Goal: Information Seeking & Learning: Learn about a topic

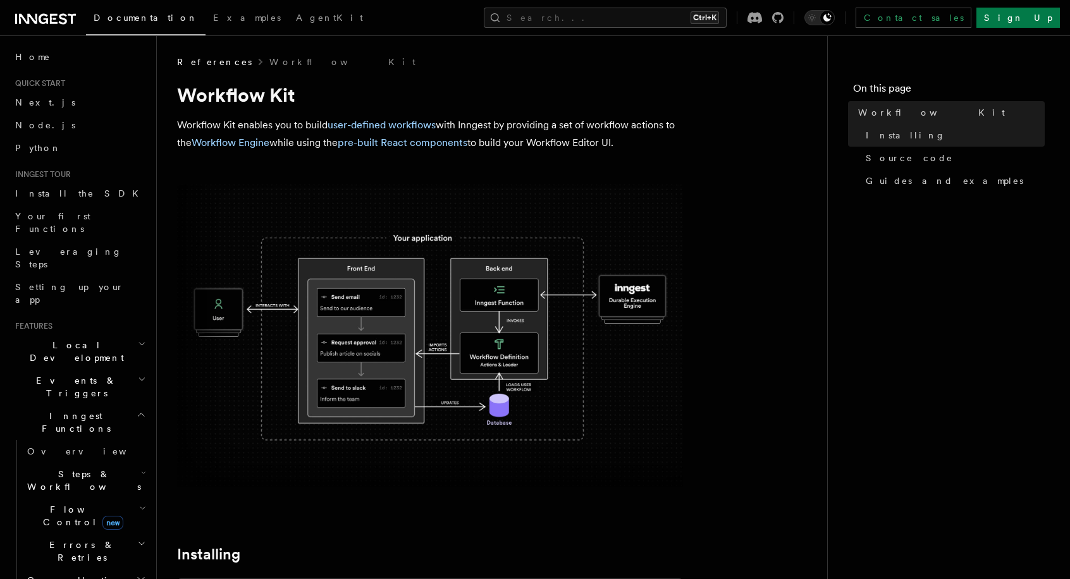
click at [476, 434] on img at bounding box center [430, 336] width 506 height 303
click at [22, 247] on span "Leveraging Steps" at bounding box center [68, 258] width 107 height 23
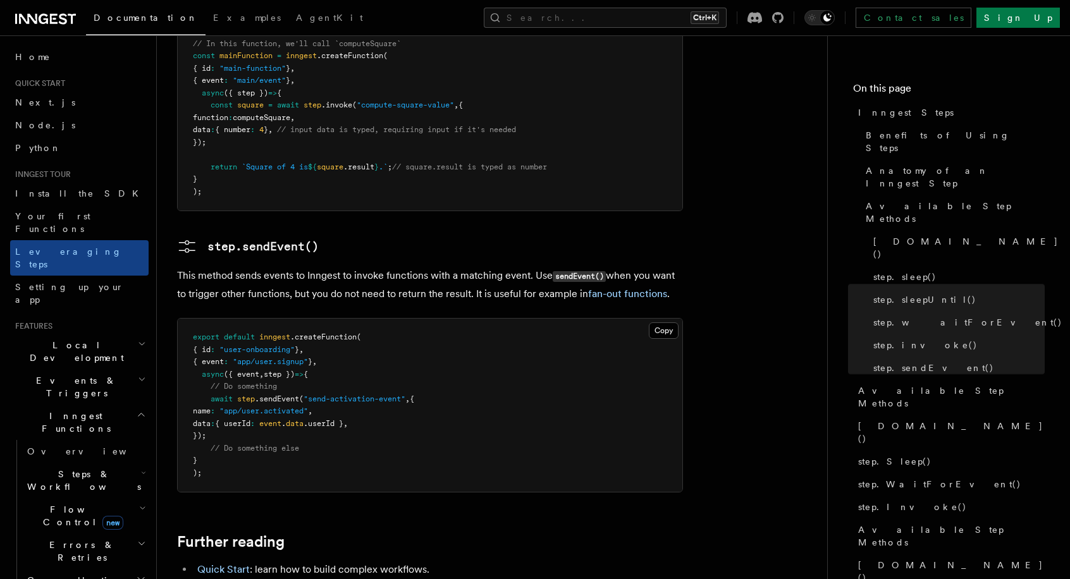
scroll to position [2758, 0]
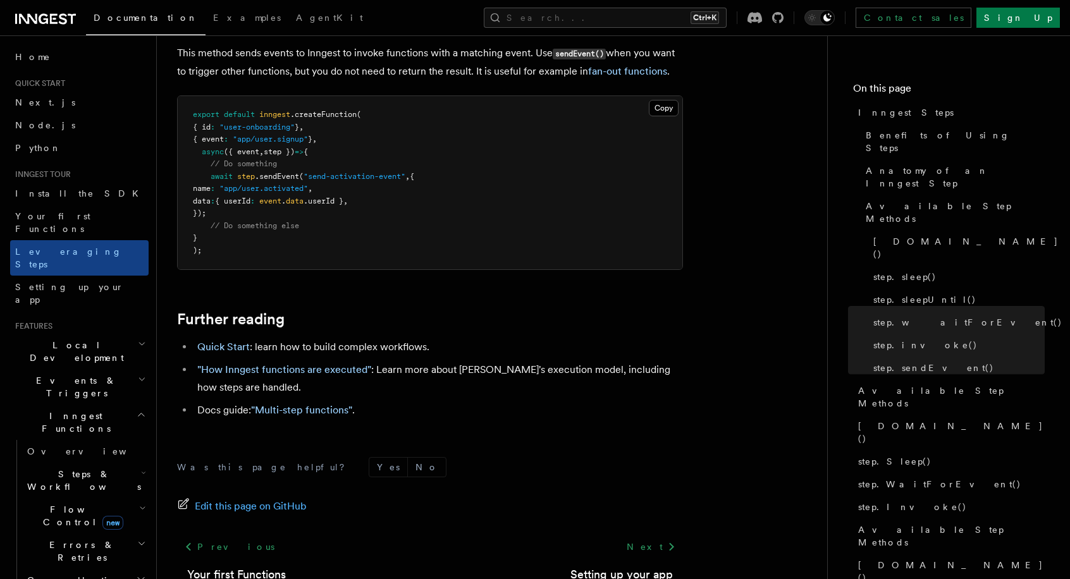
click at [71, 503] on span "Flow Control new" at bounding box center [80, 515] width 117 height 25
click at [66, 540] on span "Overview" at bounding box center [104, 545] width 130 height 10
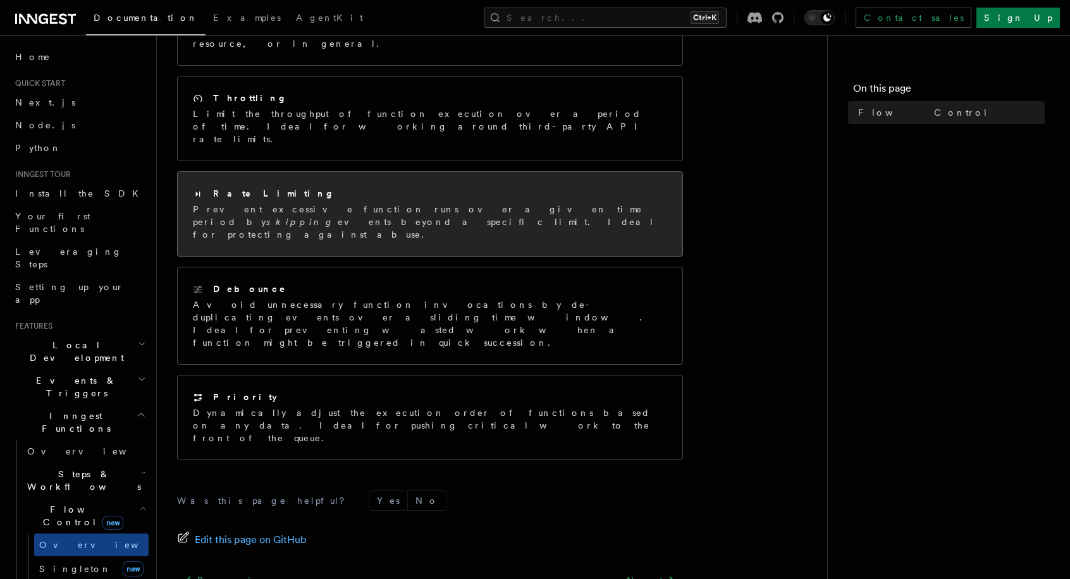
scroll to position [292, 0]
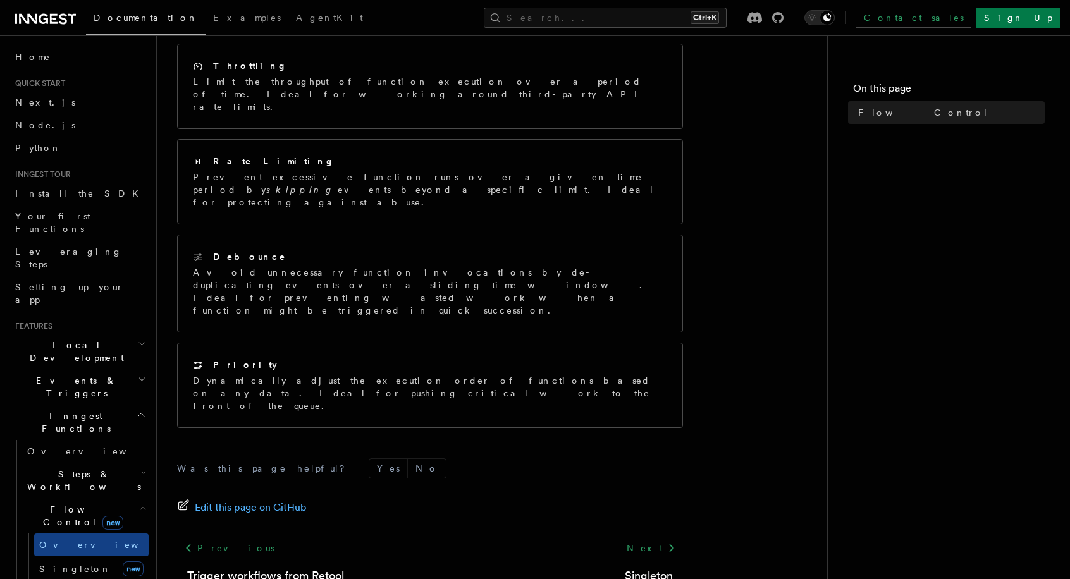
click at [68, 468] on span "Steps & Workflows" at bounding box center [81, 480] width 119 height 25
click at [68, 528] on span "Function steps" at bounding box center [87, 533] width 97 height 10
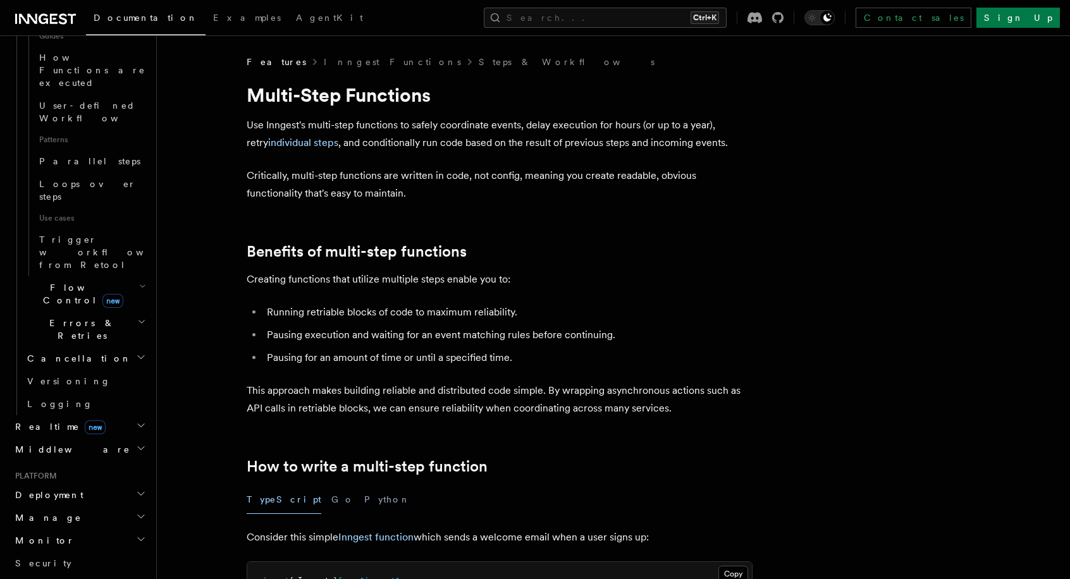
scroll to position [639, 0]
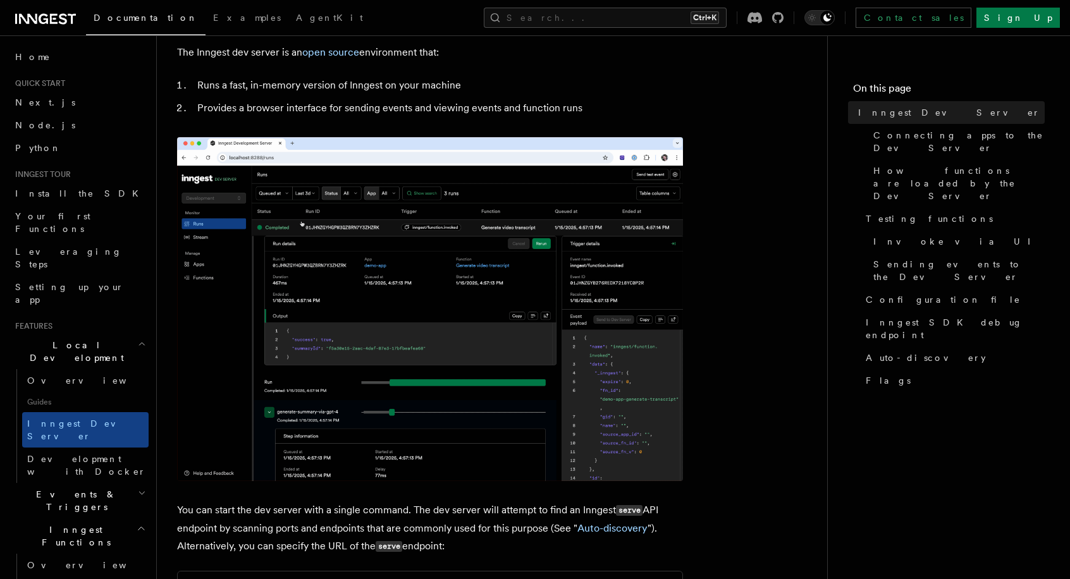
scroll to position [73, 0]
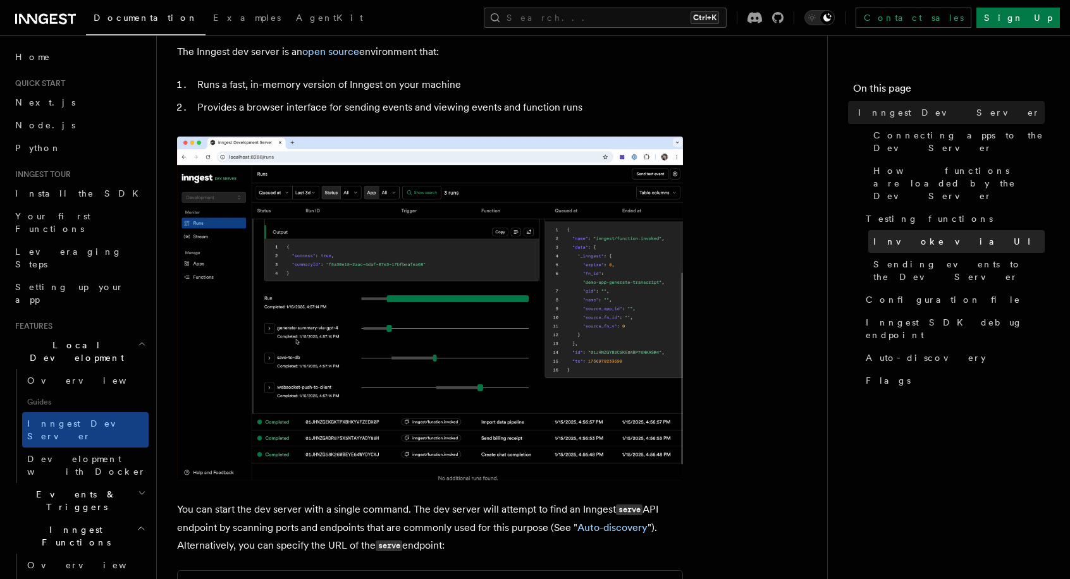
click at [879, 235] on span "Invoke via UI" at bounding box center [957, 241] width 168 height 13
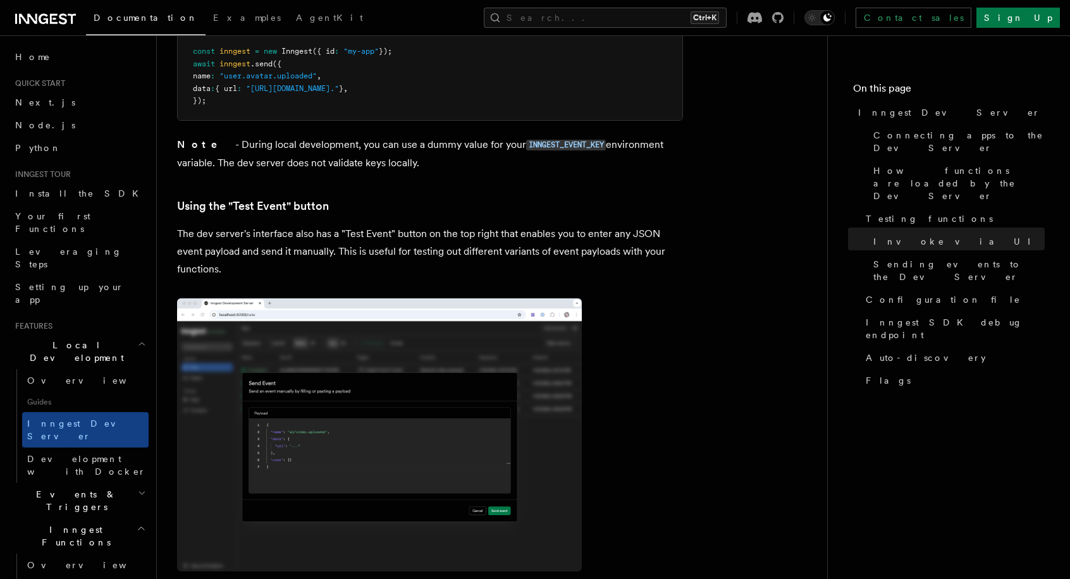
scroll to position [2497, 0]
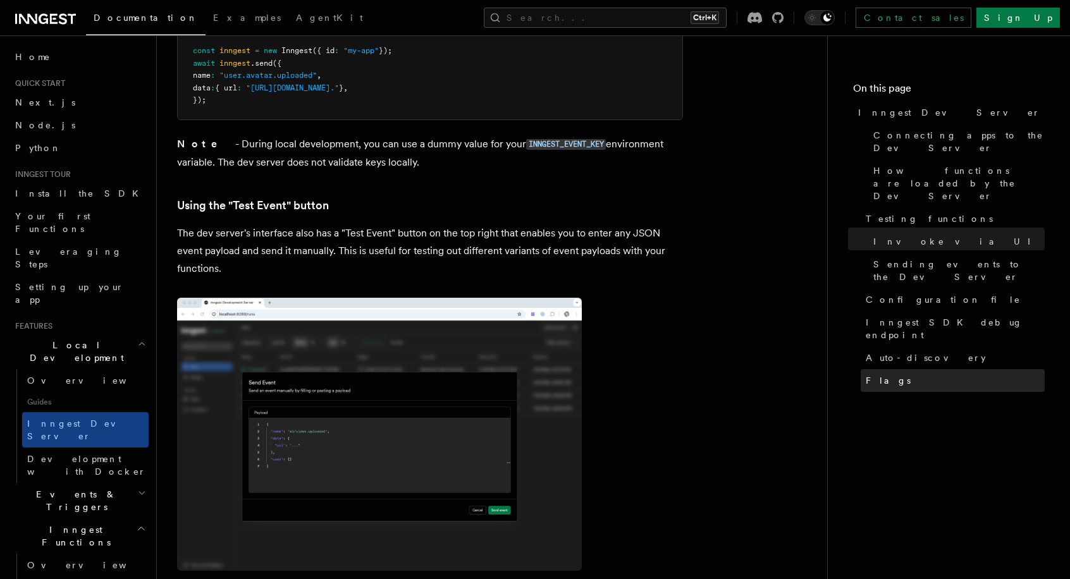
click at [877, 374] on span "Flags" at bounding box center [888, 380] width 45 height 13
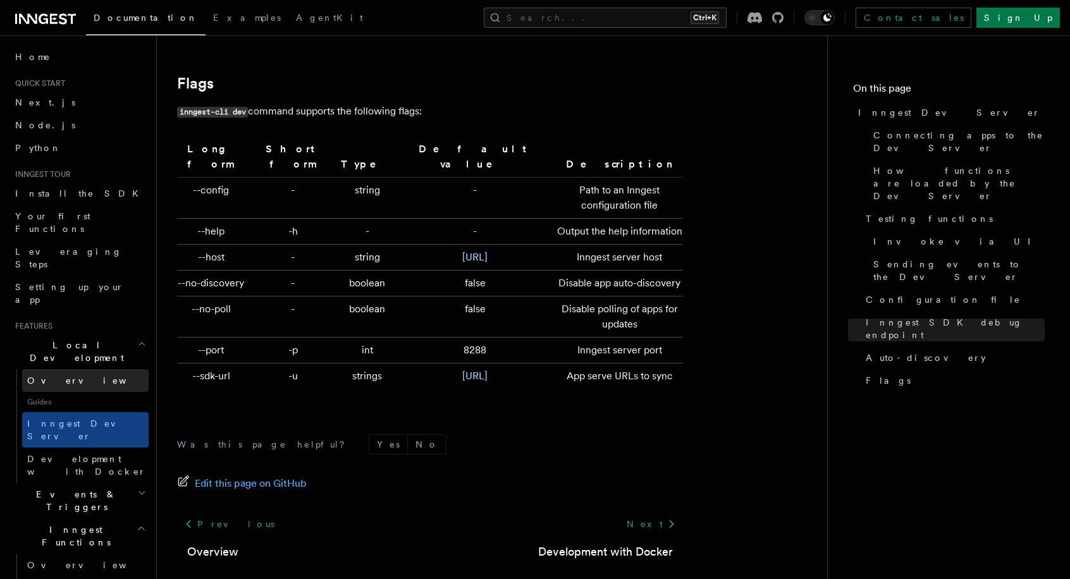
click at [65, 376] on span "Overview" at bounding box center [92, 381] width 130 height 10
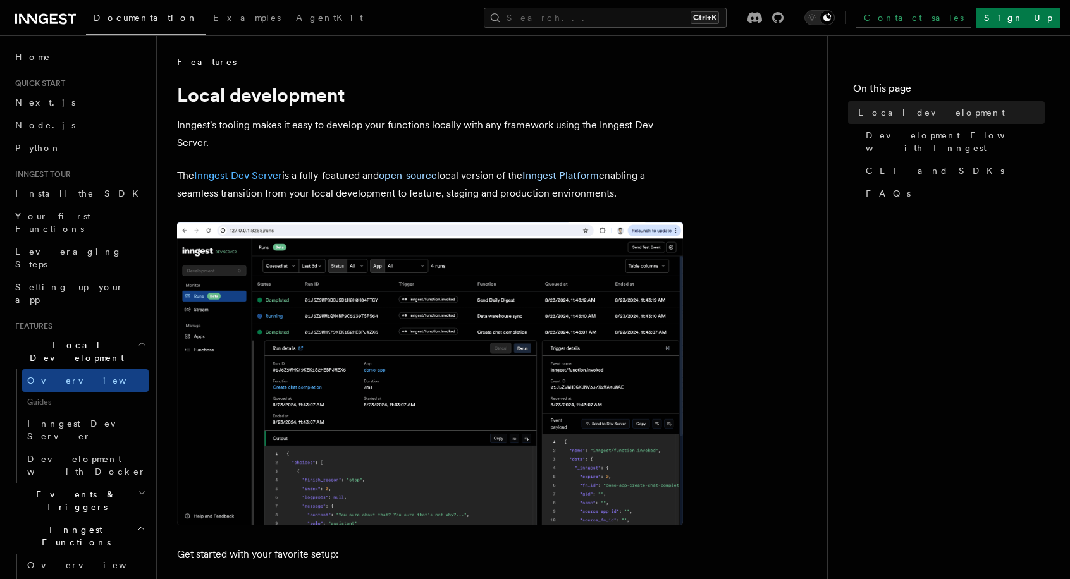
click at [225, 176] on link "Inngest Dev Server" at bounding box center [238, 176] width 88 height 12
click at [571, 176] on link "Inngest Platform" at bounding box center [560, 176] width 77 height 12
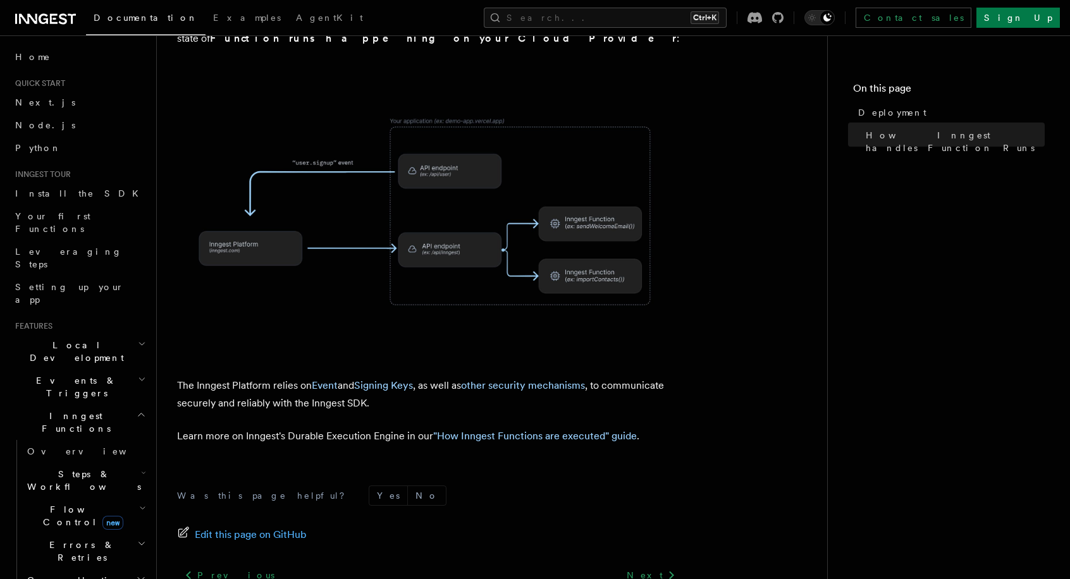
scroll to position [460, 0]
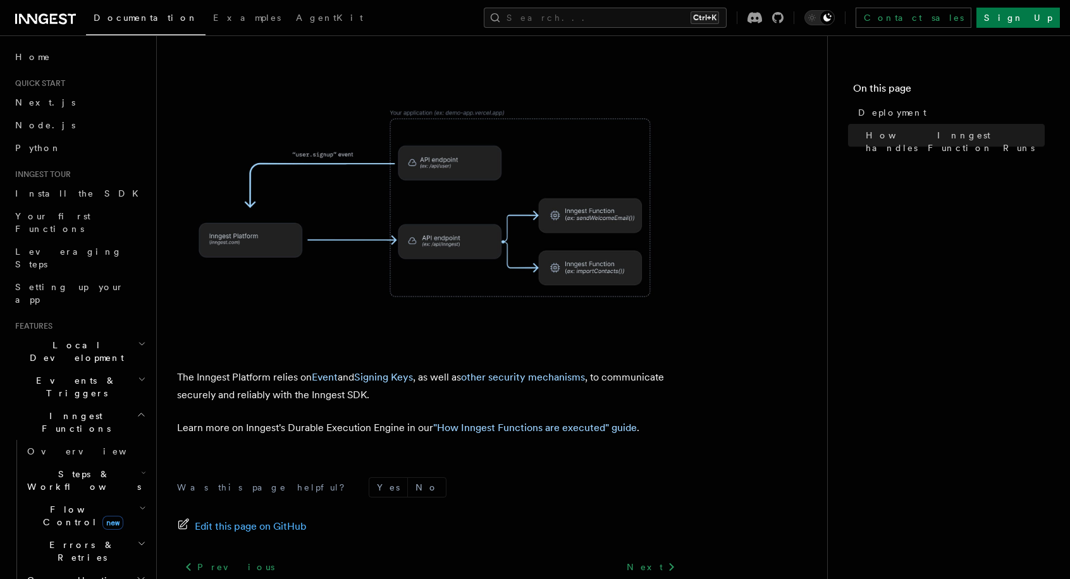
click at [66, 468] on span "Steps & Workflows" at bounding box center [81, 480] width 119 height 25
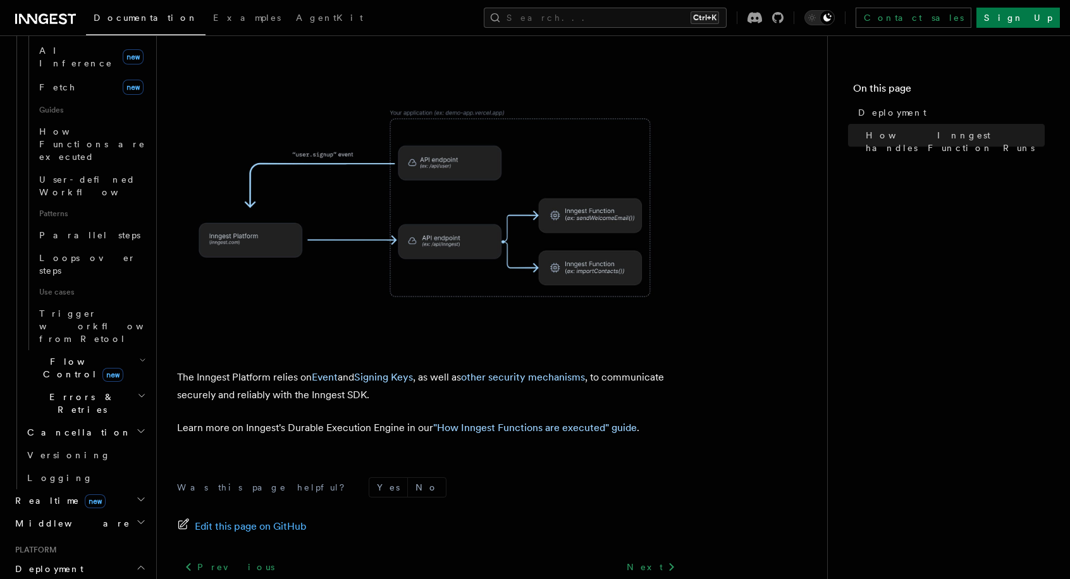
scroll to position [564, 0]
click at [136, 562] on icon "button" at bounding box center [141, 567] width 10 height 10
click at [136, 579] on icon "button" at bounding box center [141, 590] width 10 height 10
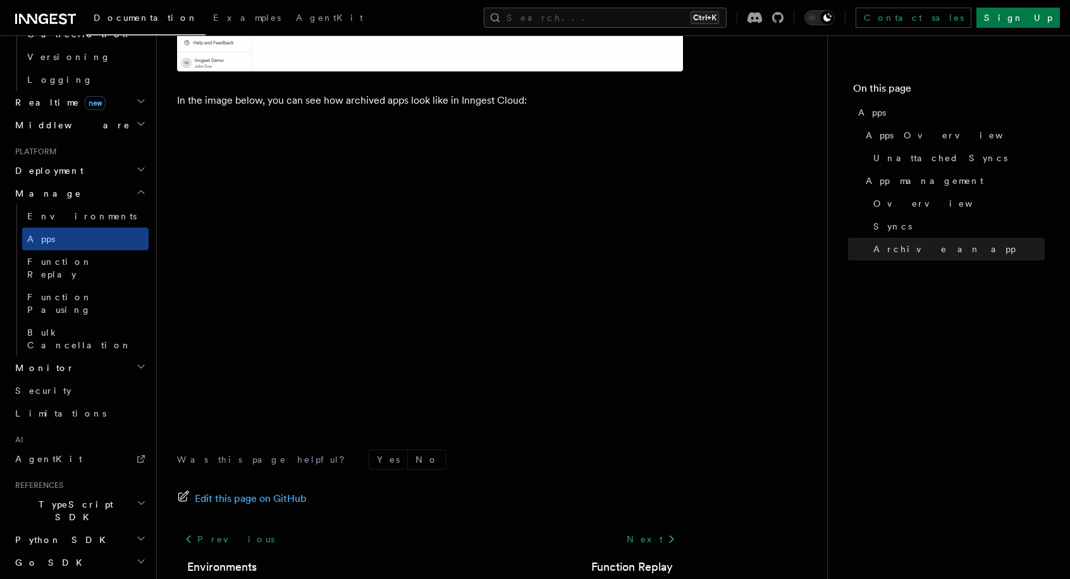
scroll to position [3433, 0]
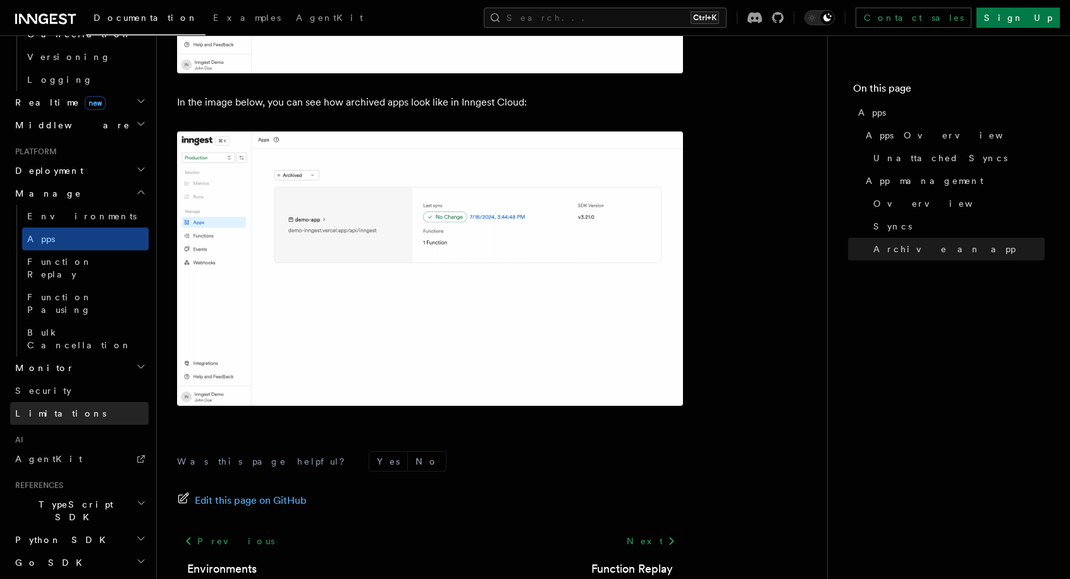
click at [73, 402] on link "Limitations" at bounding box center [79, 413] width 139 height 23
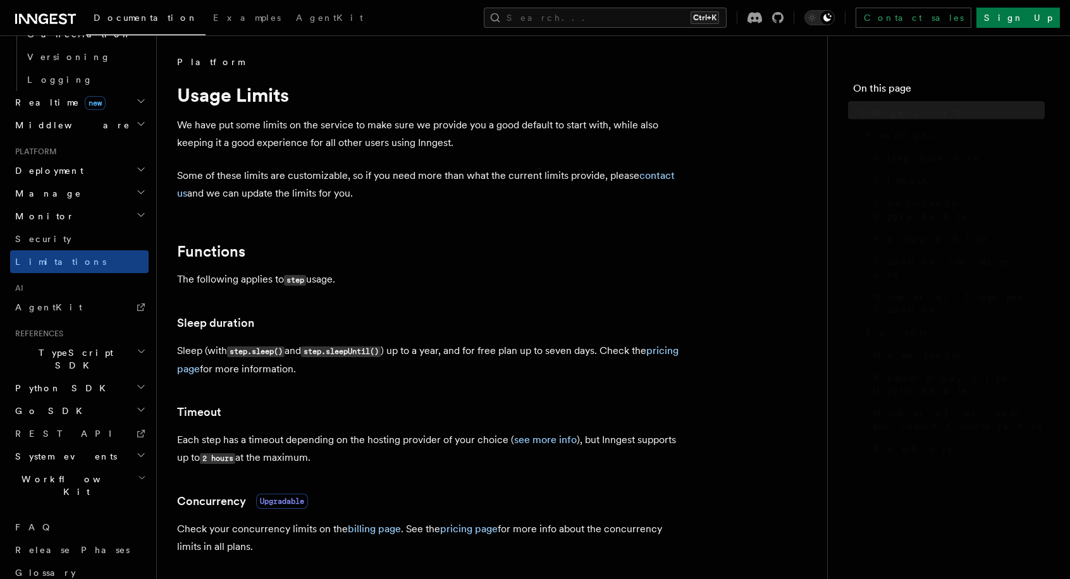
scroll to position [433, 0]
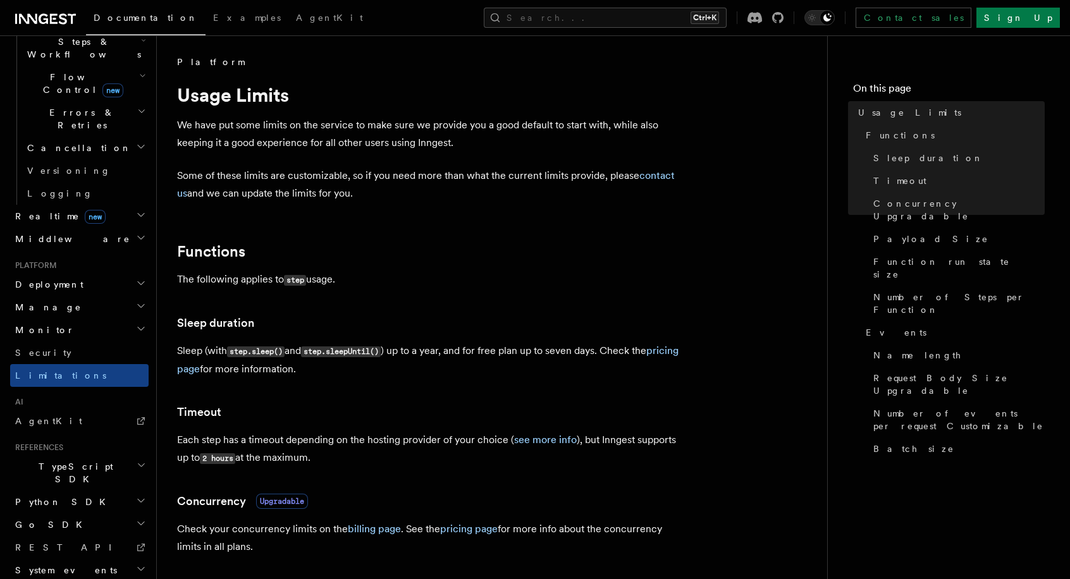
click at [111, 205] on h2 "Realtime new" at bounding box center [79, 216] width 139 height 23
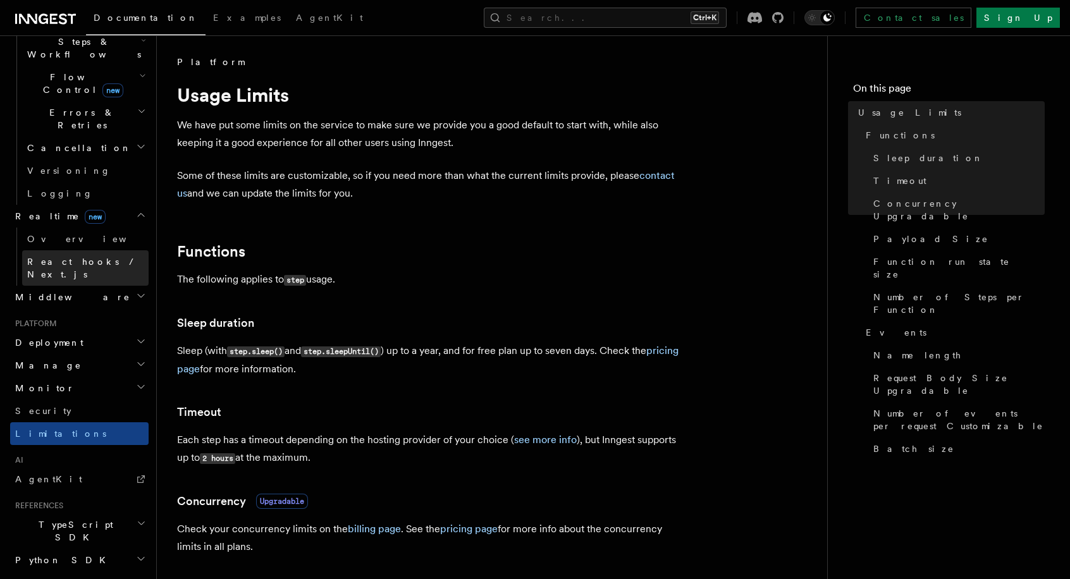
click at [106, 257] on span "React hooks / Next.js" at bounding box center [83, 268] width 112 height 23
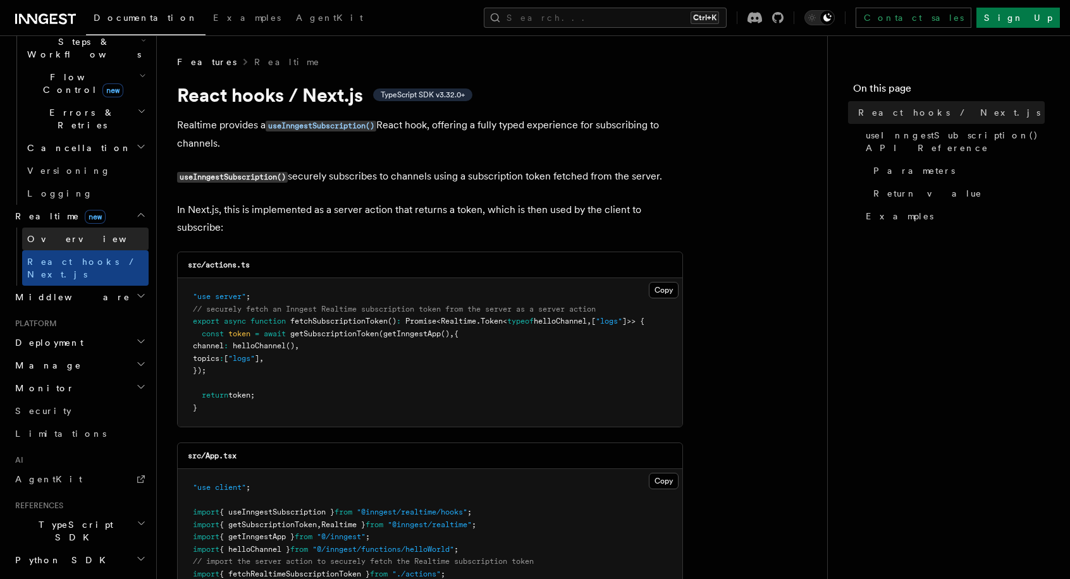
click at [100, 228] on link "Overview" at bounding box center [85, 239] width 127 height 23
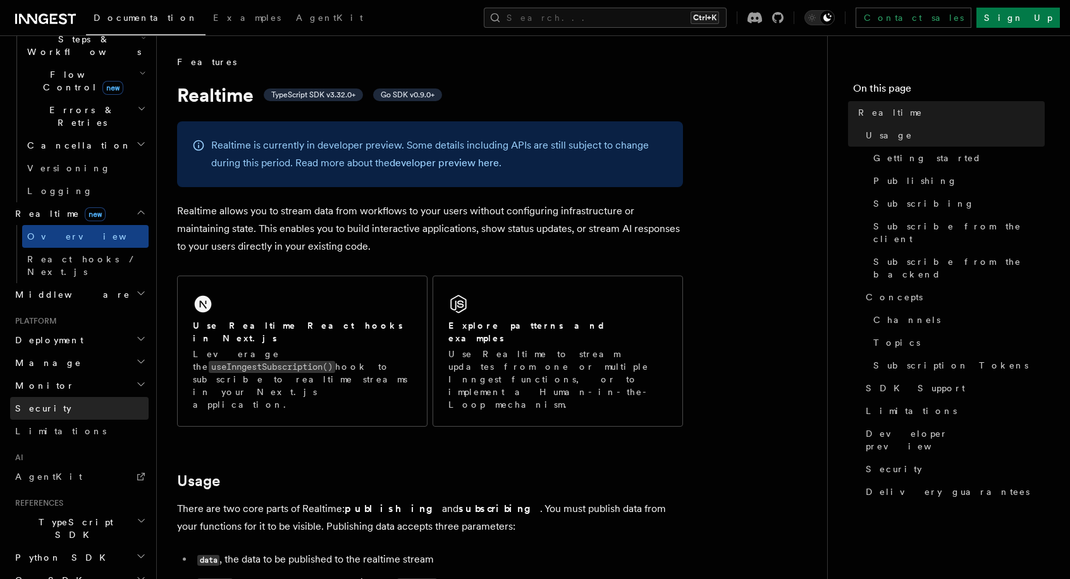
scroll to position [478, 0]
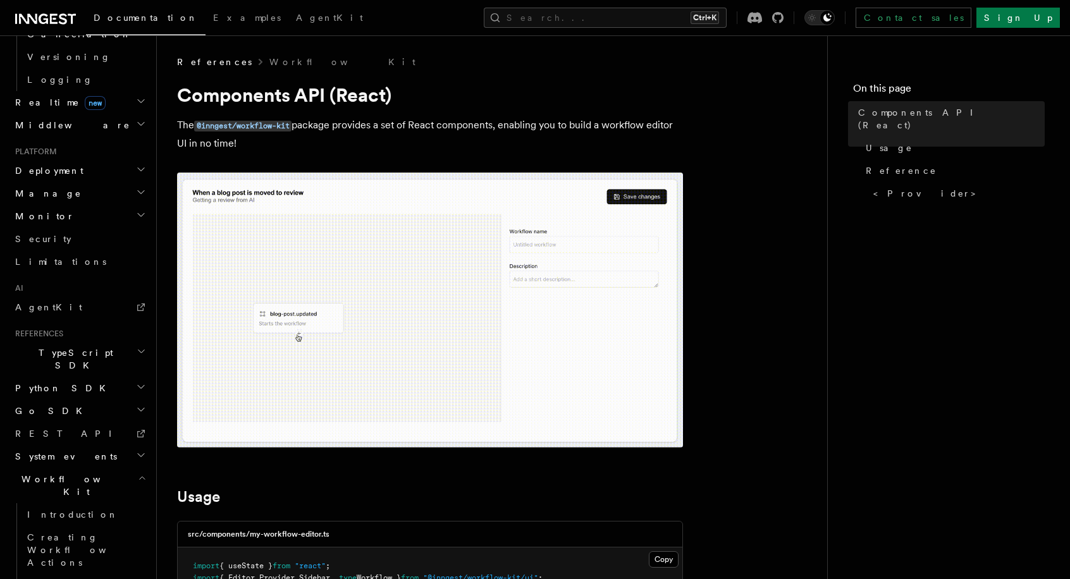
click at [66, 20] on icon at bounding box center [63, 18] width 8 height 11
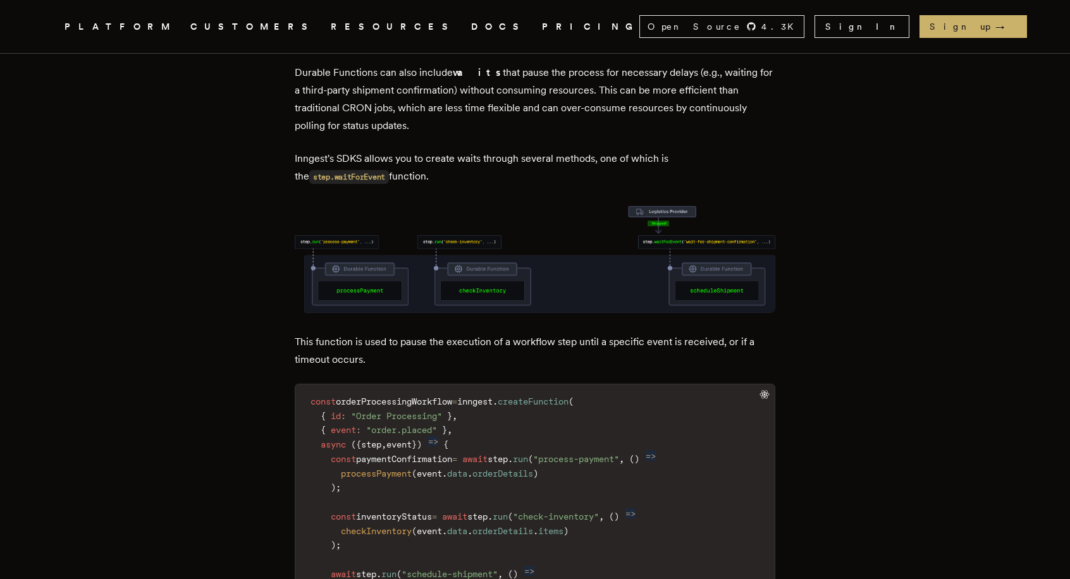
scroll to position [2547, 0]
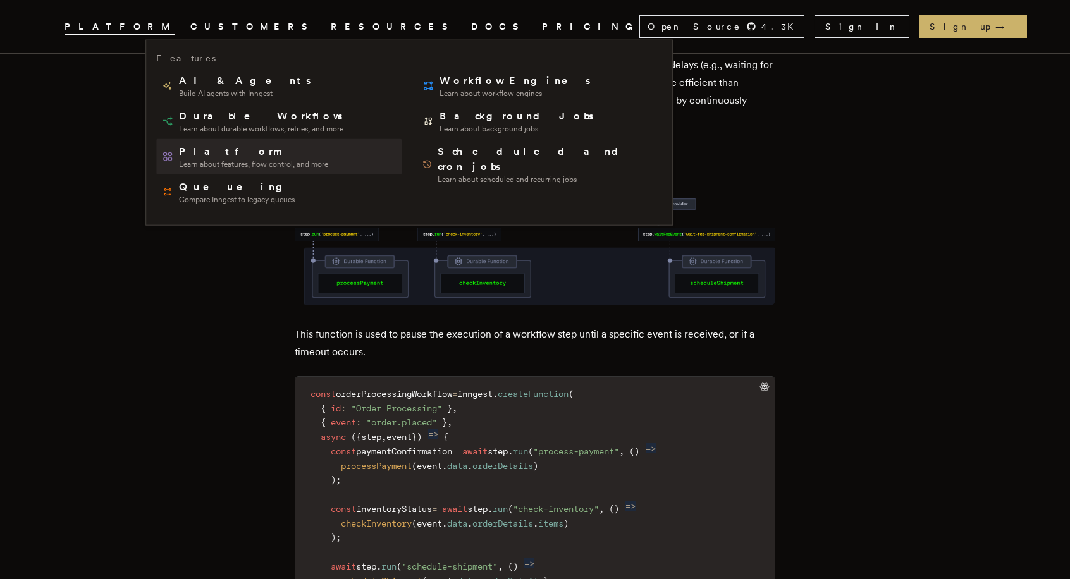
click at [184, 152] on span "Platform" at bounding box center [253, 151] width 149 height 15
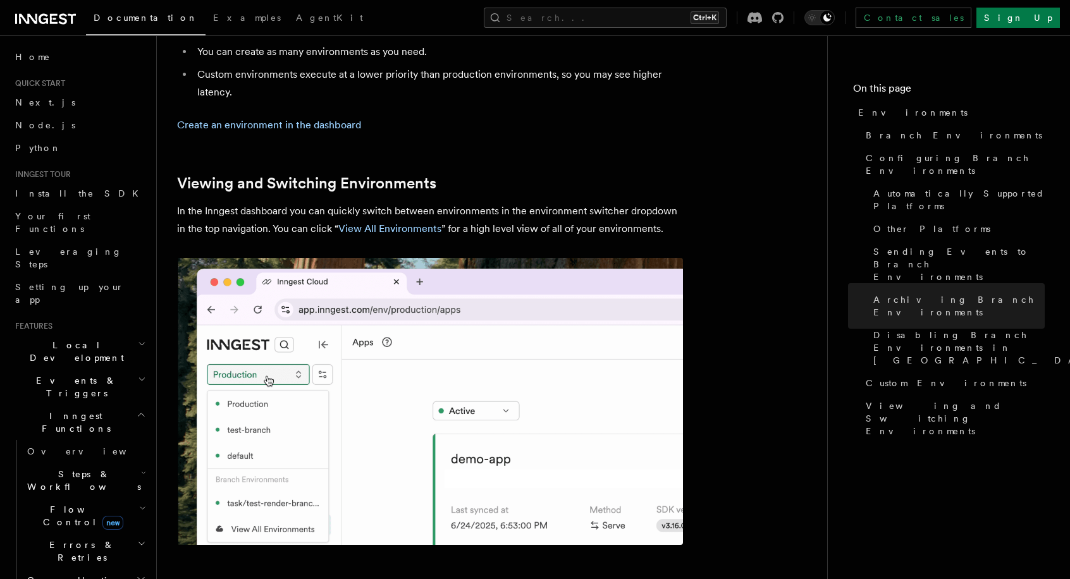
scroll to position [3001, 0]
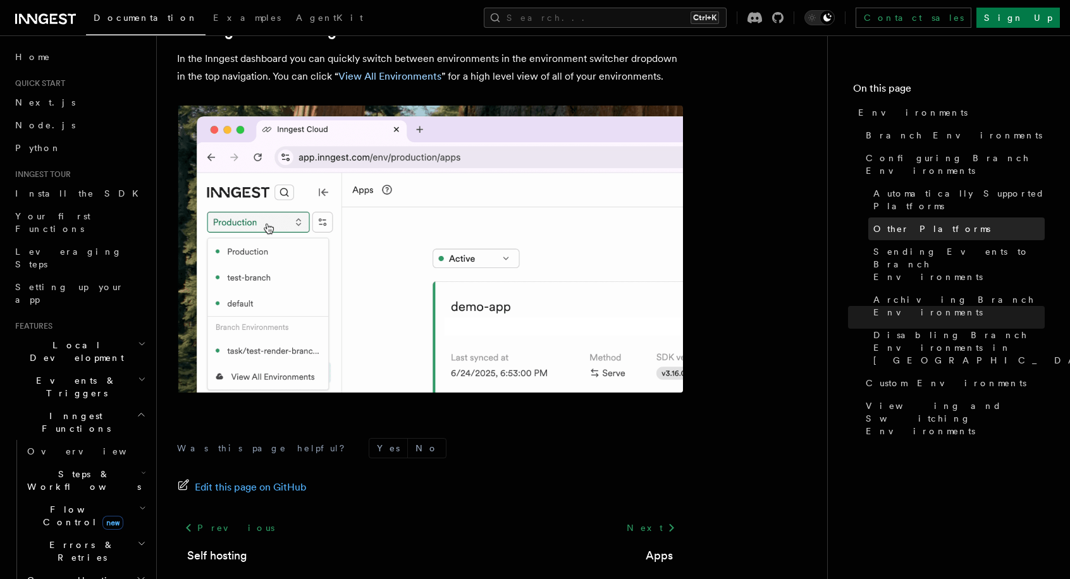
click at [877, 223] on span "Other Platforms" at bounding box center [931, 229] width 117 height 13
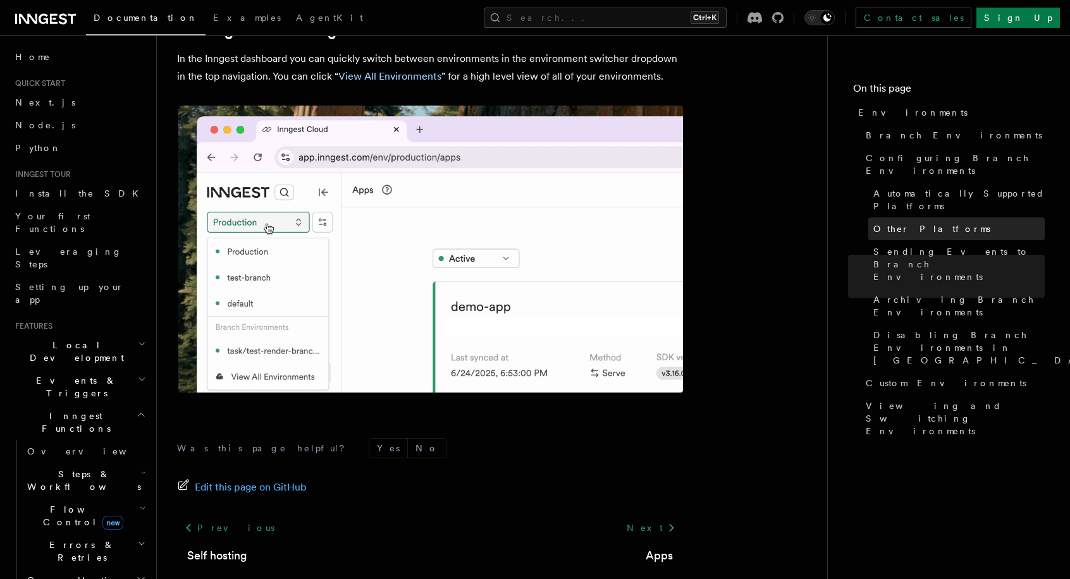
scroll to position [1631, 0]
